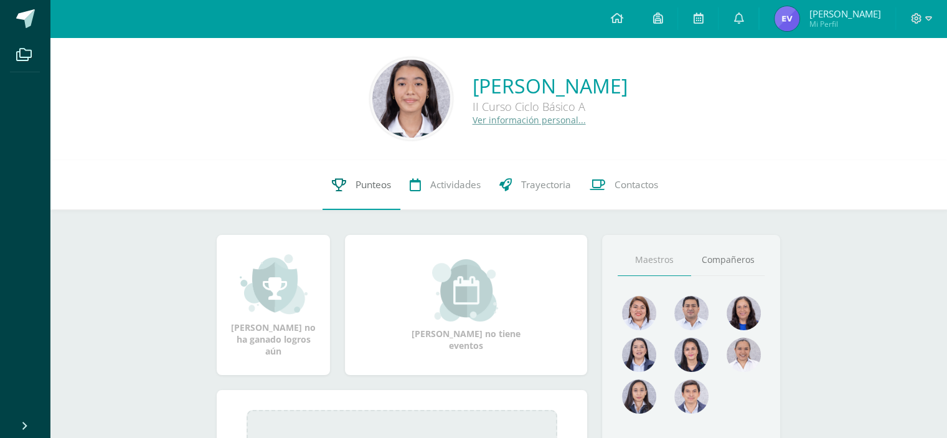
click at [348, 194] on link "Punteos" at bounding box center [362, 185] width 78 height 50
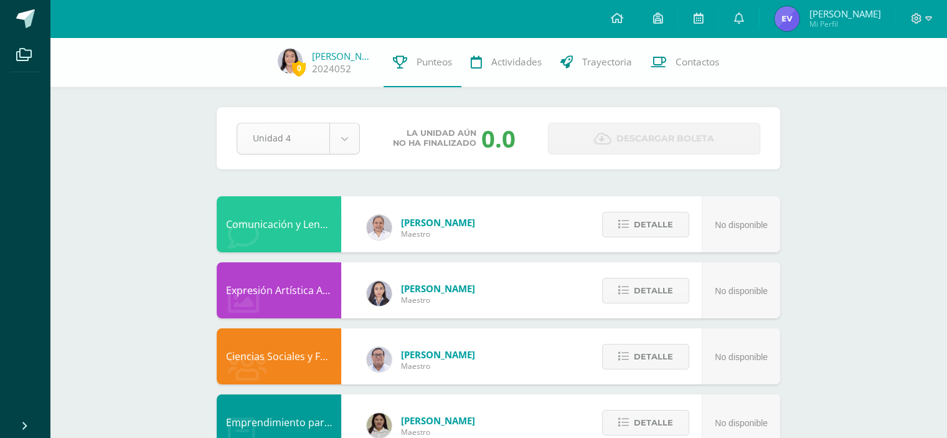
click at [324, 154] on div "Unidad 4" at bounding box center [298, 139] width 123 height 32
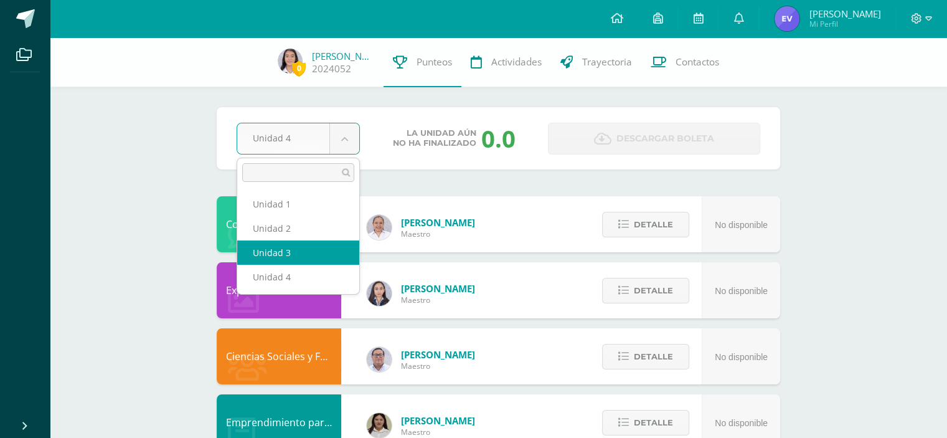
select select "Unidad 3"
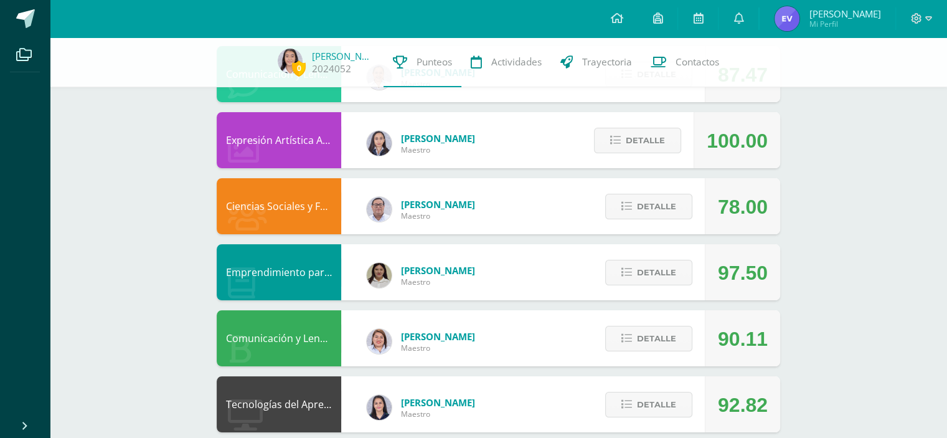
drag, startPoint x: 0, startPoint y: 0, endPoint x: 956, endPoint y: 164, distance: 969.7
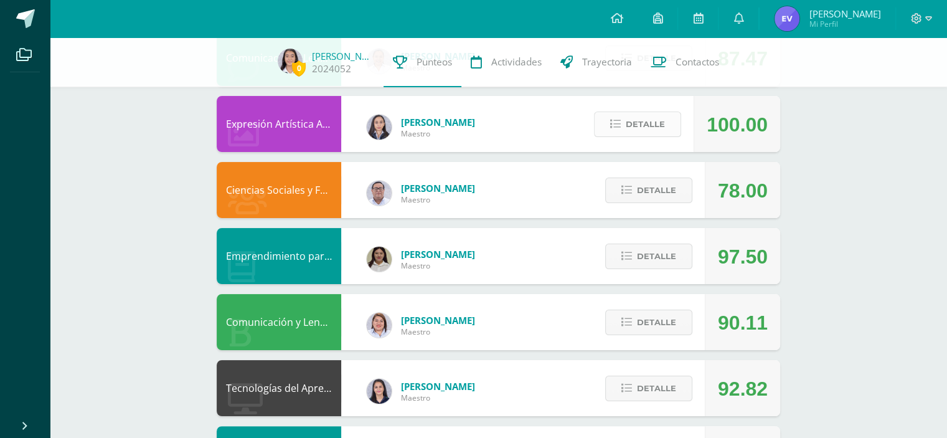
click at [665, 128] on button "Detalle" at bounding box center [637, 124] width 87 height 26
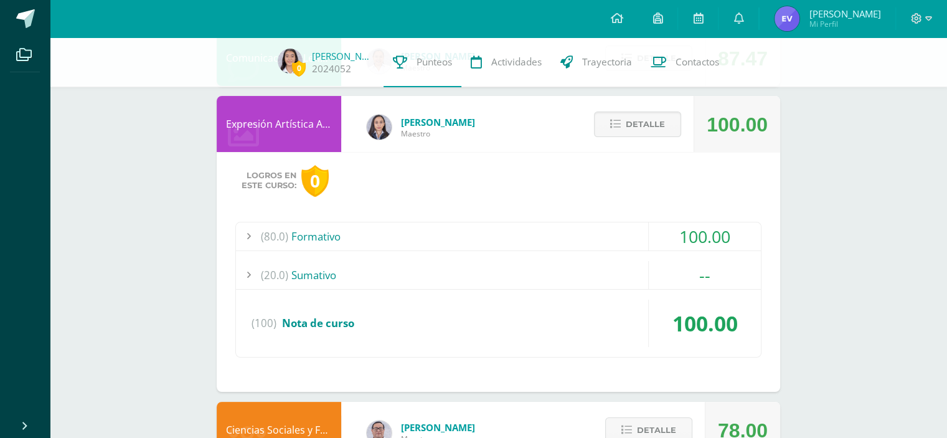
click at [621, 288] on div "(80.0) Formativo 100.00 PMA El Afiche" at bounding box center [498, 290] width 526 height 136
click at [611, 281] on div "(20.0) Sumativo" at bounding box center [498, 275] width 525 height 28
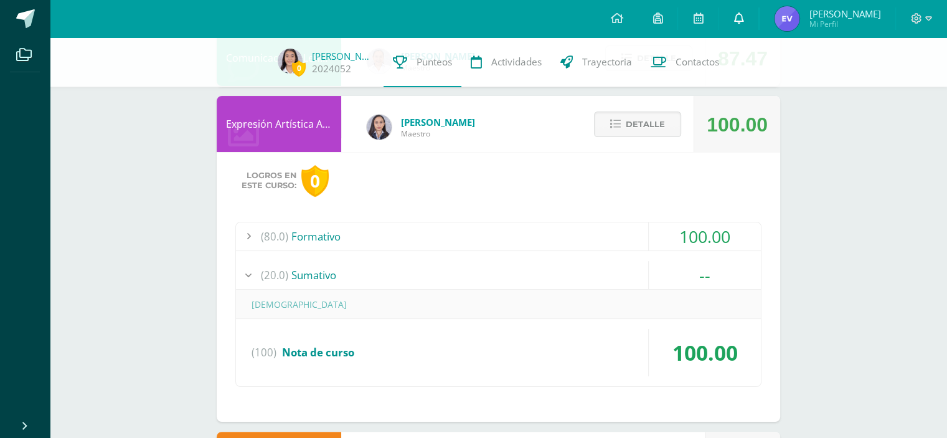
click at [750, 16] on link at bounding box center [738, 18] width 40 height 37
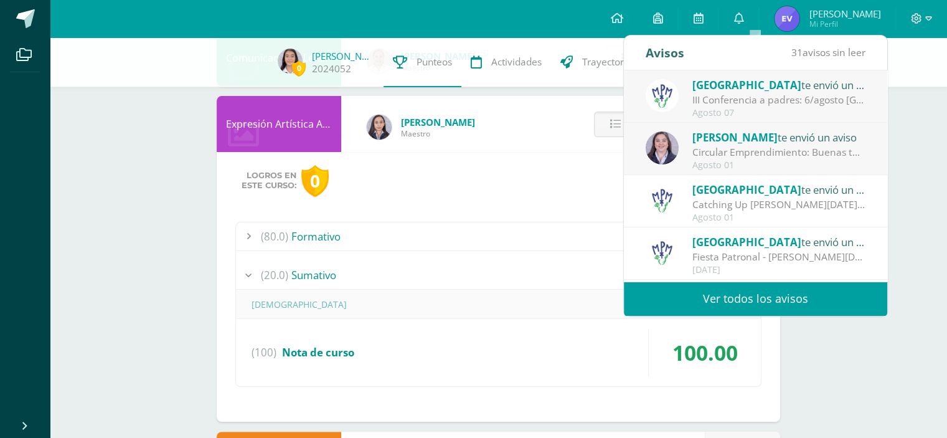
click at [677, 298] on link "Ver todos los avisos" at bounding box center [755, 298] width 263 height 34
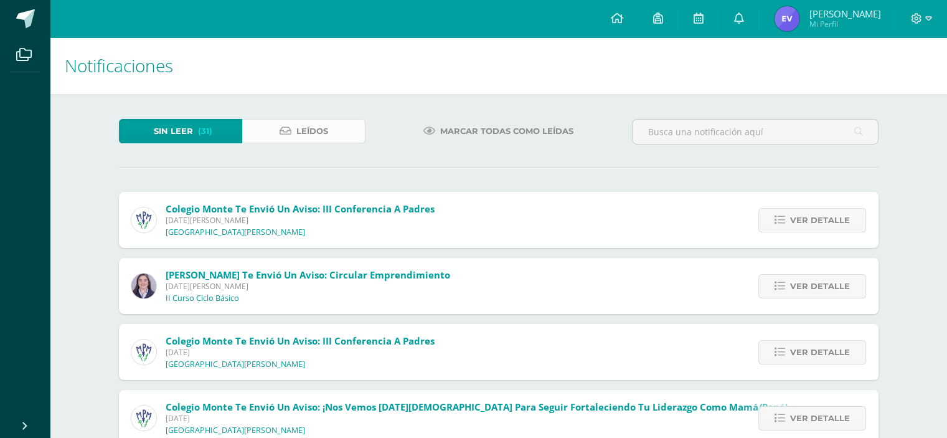
click at [347, 129] on link "Leídos" at bounding box center [303, 131] width 123 height 24
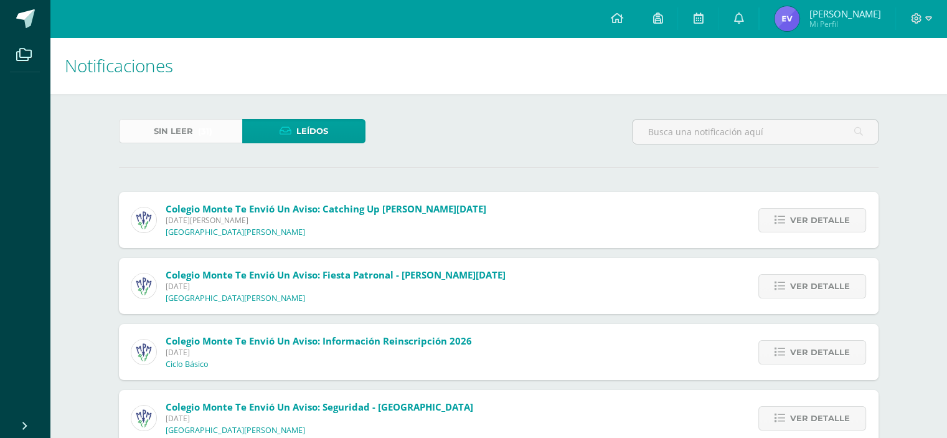
click at [184, 134] on span "Sin leer" at bounding box center [173, 131] width 39 height 23
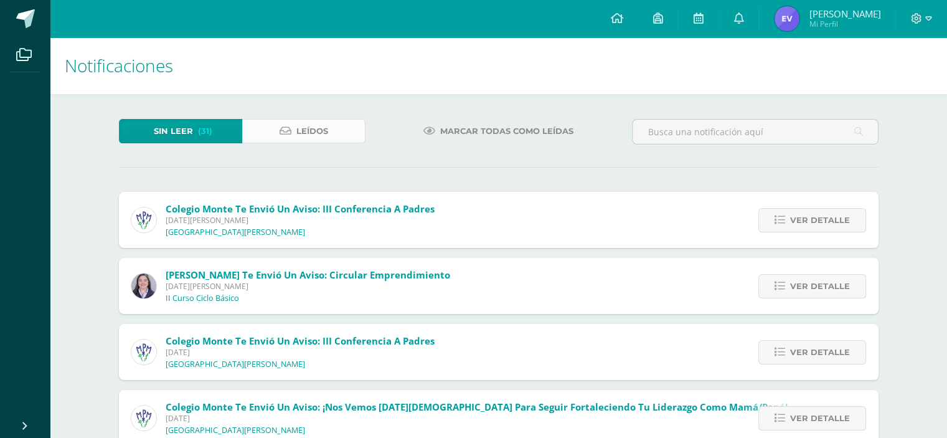
click at [341, 122] on link "Leídos" at bounding box center [303, 131] width 123 height 24
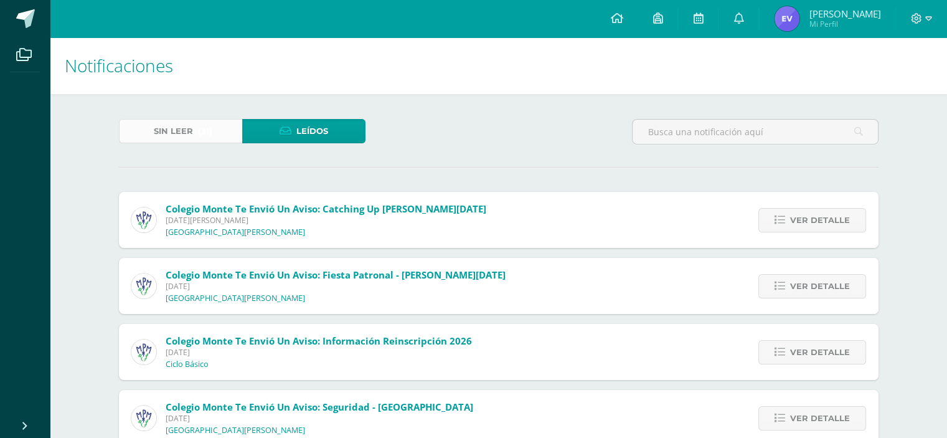
click at [196, 130] on link "Sin leer (31)" at bounding box center [180, 131] width 123 height 24
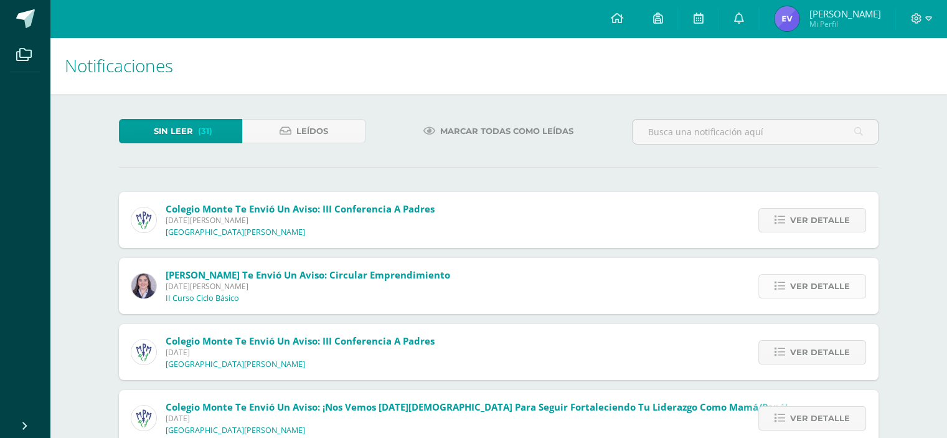
click at [817, 291] on span "Ver detalle" at bounding box center [820, 286] width 60 height 23
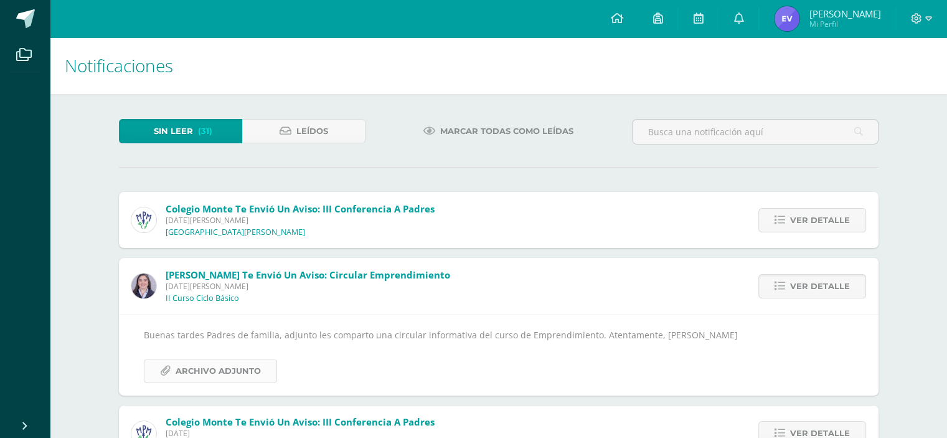
click at [230, 364] on span "Archivo Adjunto" at bounding box center [218, 370] width 85 height 23
click at [326, 129] on span "Leídos" at bounding box center [312, 131] width 32 height 23
